Goal: Information Seeking & Learning: Learn about a topic

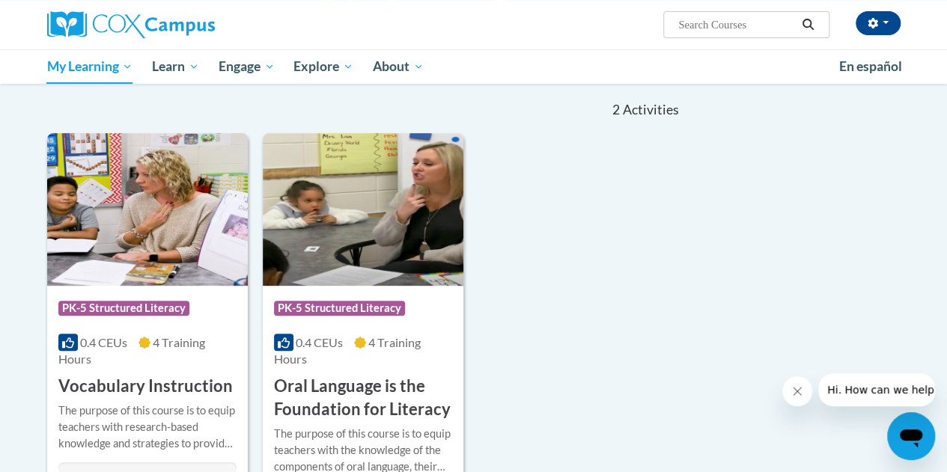
click at [705, 22] on input "Search..." at bounding box center [736, 25] width 120 height 18
type input "sdi"
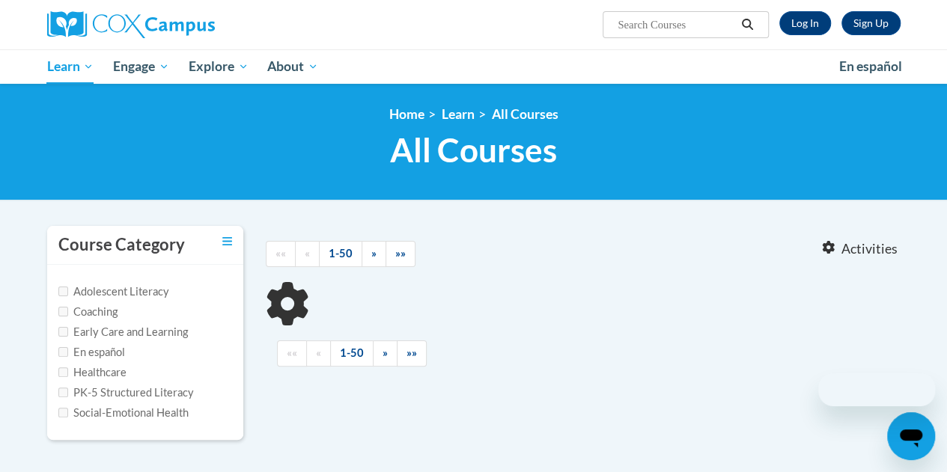
type input "sdi"
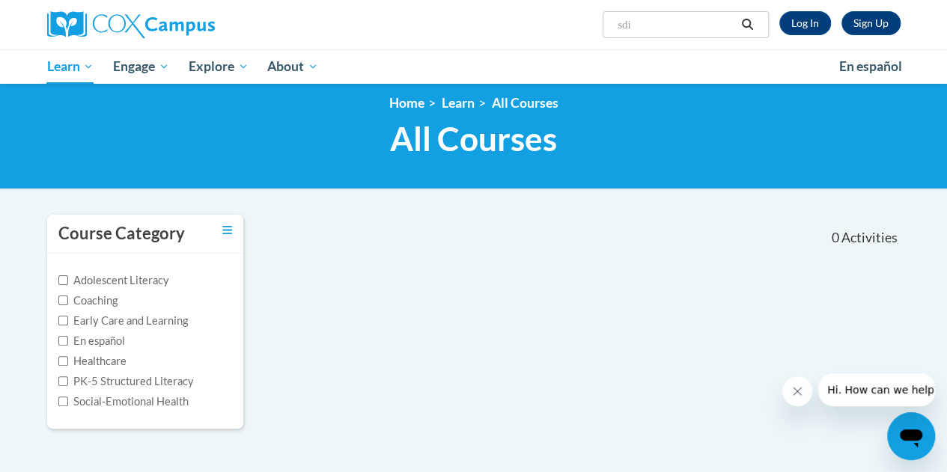
scroll to position [10, 0]
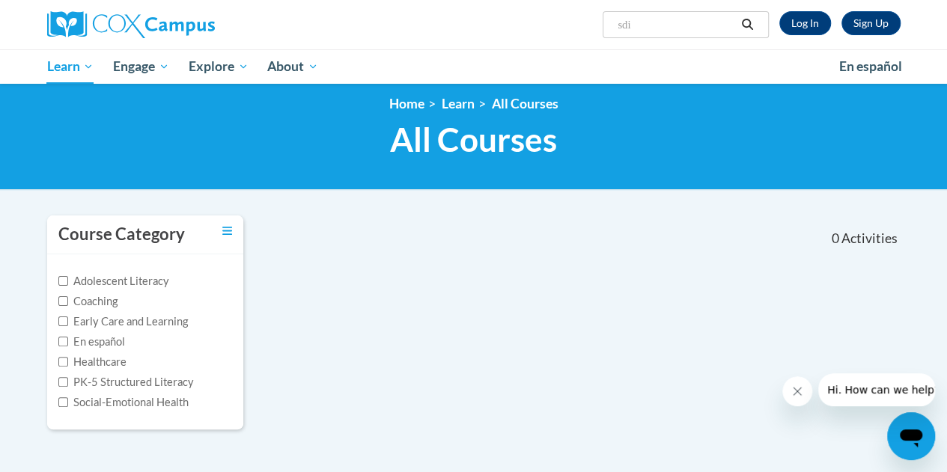
click at [80, 300] on label "Coaching" at bounding box center [87, 301] width 59 height 16
click at [68, 300] on input "Coaching" at bounding box center [63, 301] width 10 height 10
checkbox input "true"
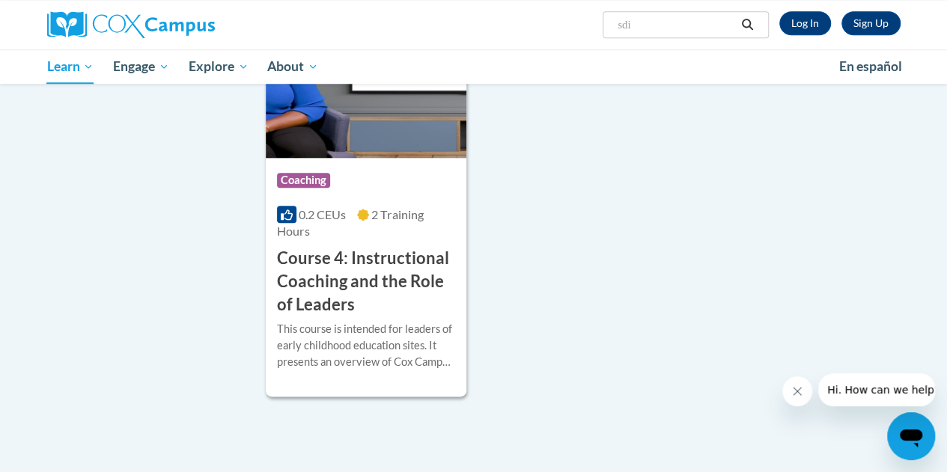
scroll to position [689, 0]
